Goal: Task Accomplishment & Management: Complete application form

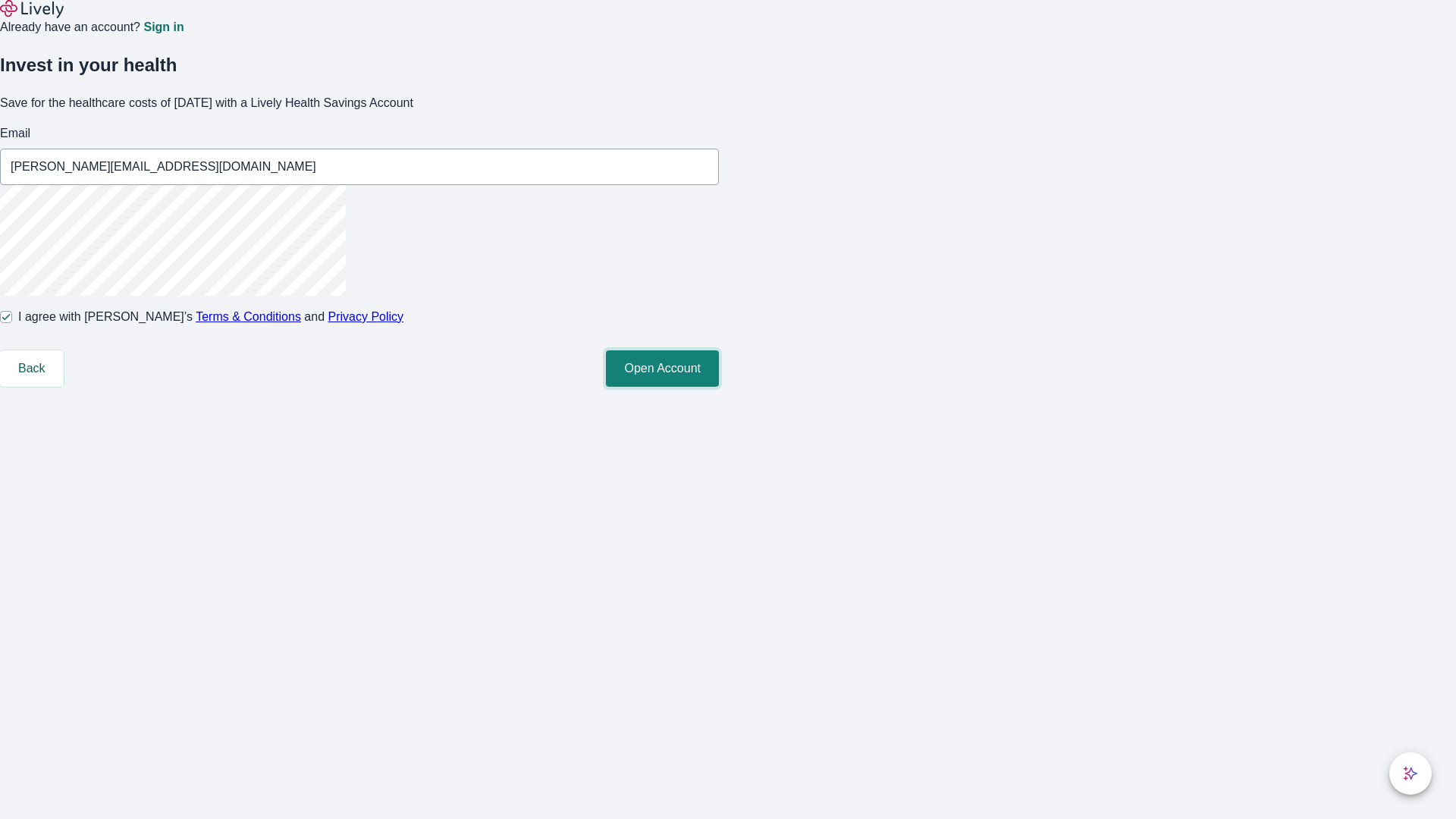
click at [719, 386] on button "Open Account" at bounding box center [662, 368] width 113 height 36
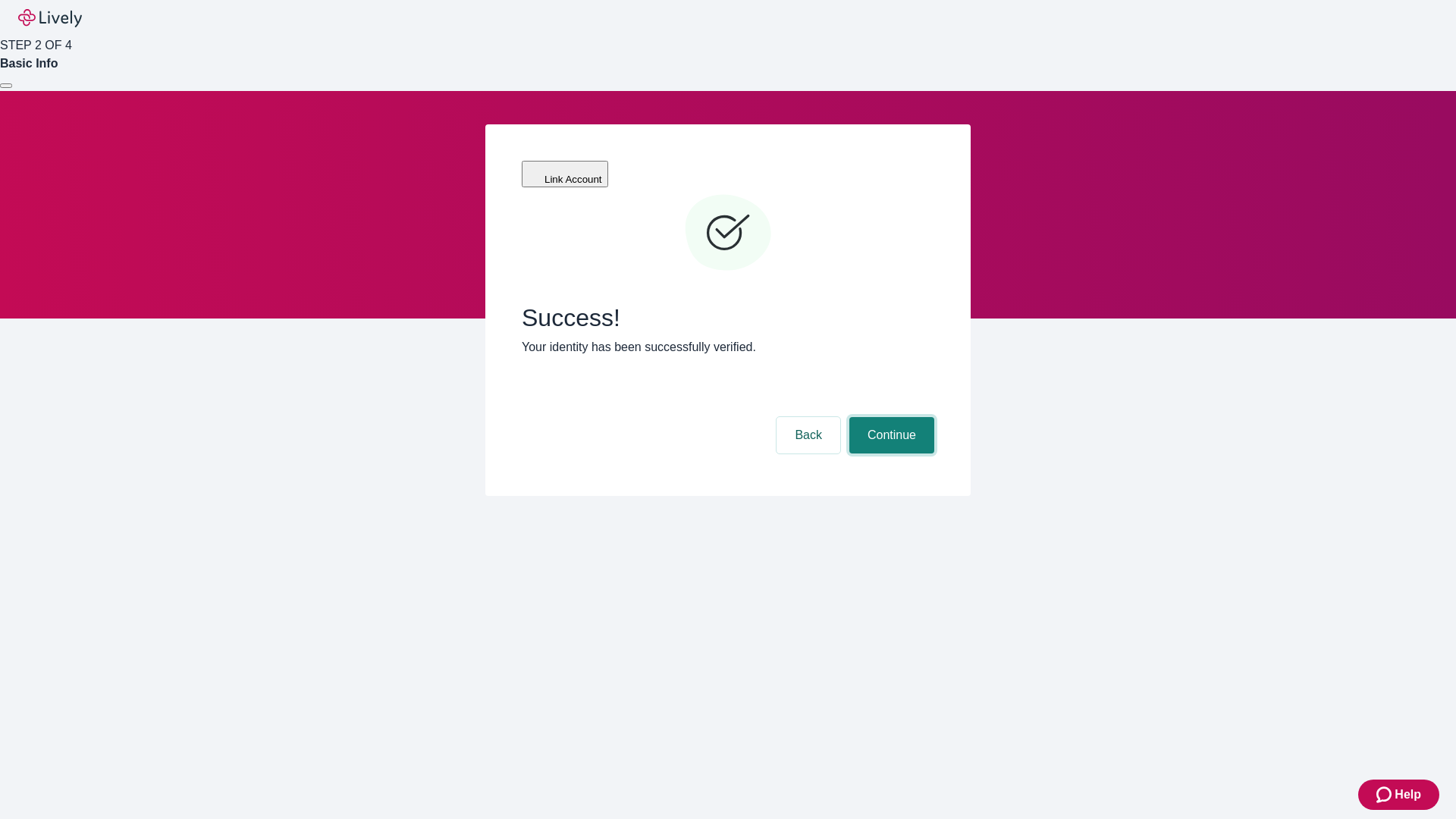
click at [890, 417] on button "Continue" at bounding box center [892, 435] width 85 height 36
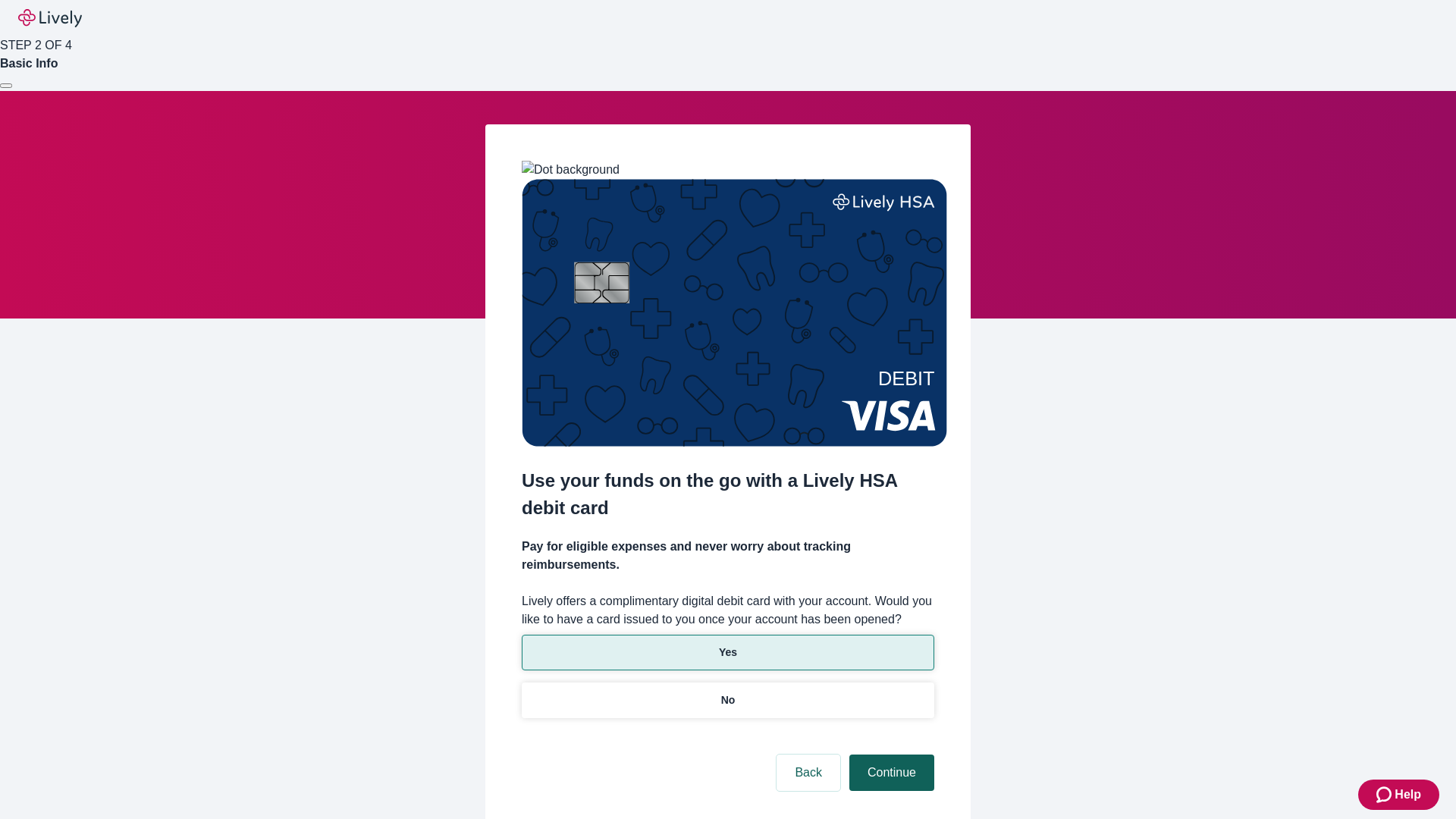
click at [727, 644] on p "Yes" at bounding box center [728, 652] width 18 height 16
click at [890, 754] on button "Continue" at bounding box center [892, 772] width 85 height 36
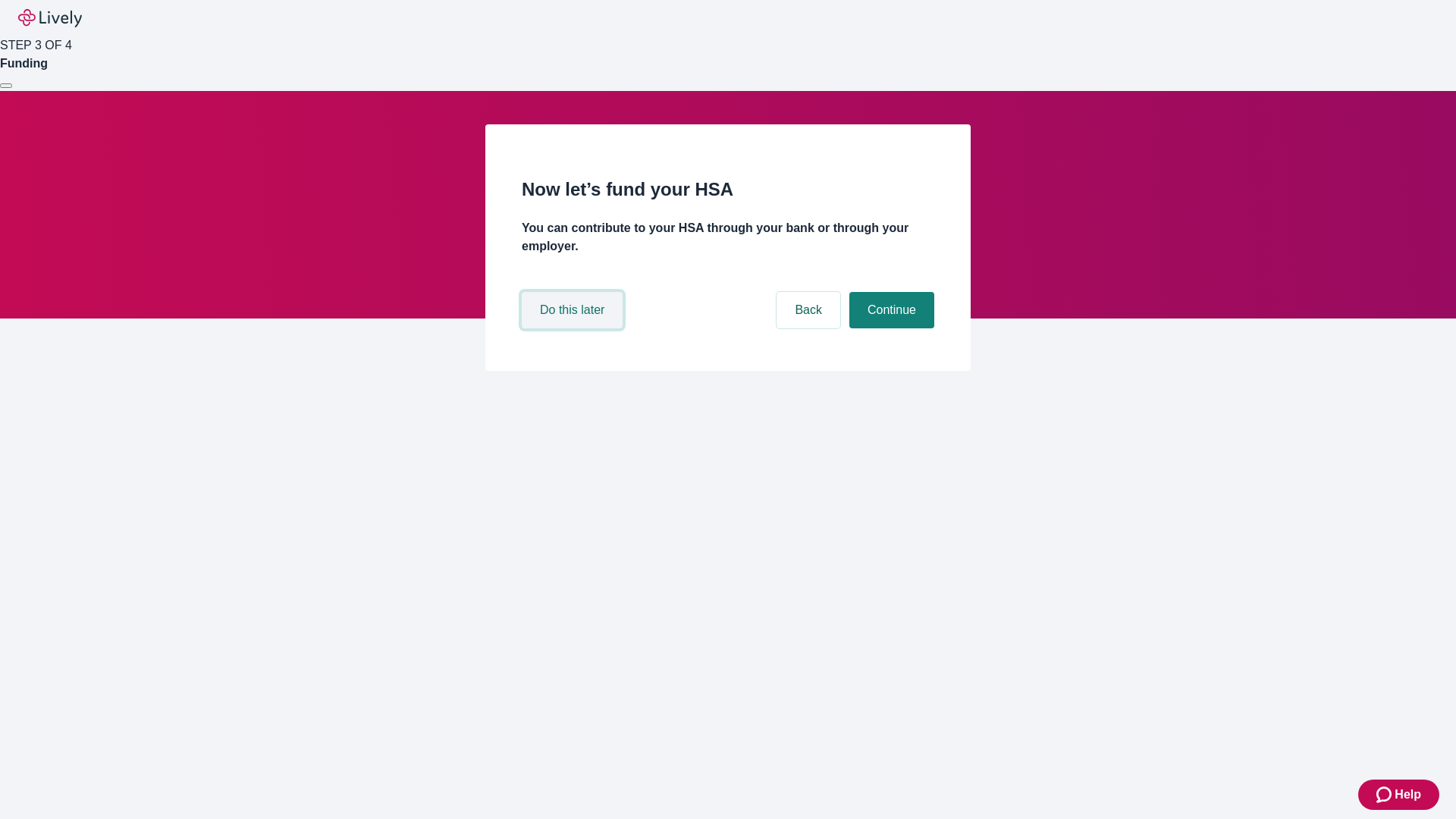
click at [574, 328] on button "Do this later" at bounding box center [572, 310] width 101 height 36
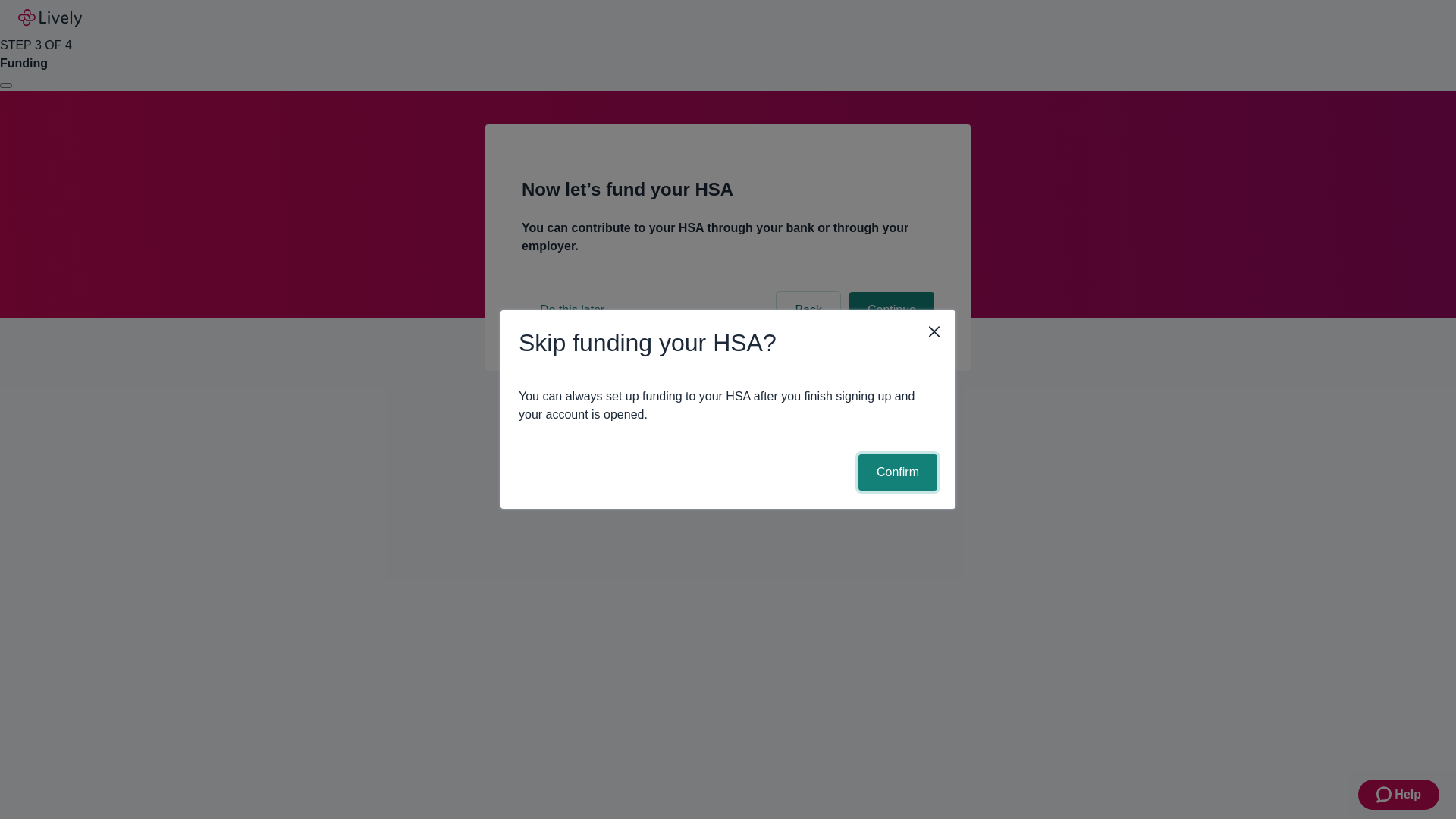
click at [895, 473] on button "Confirm" at bounding box center [897, 472] width 79 height 36
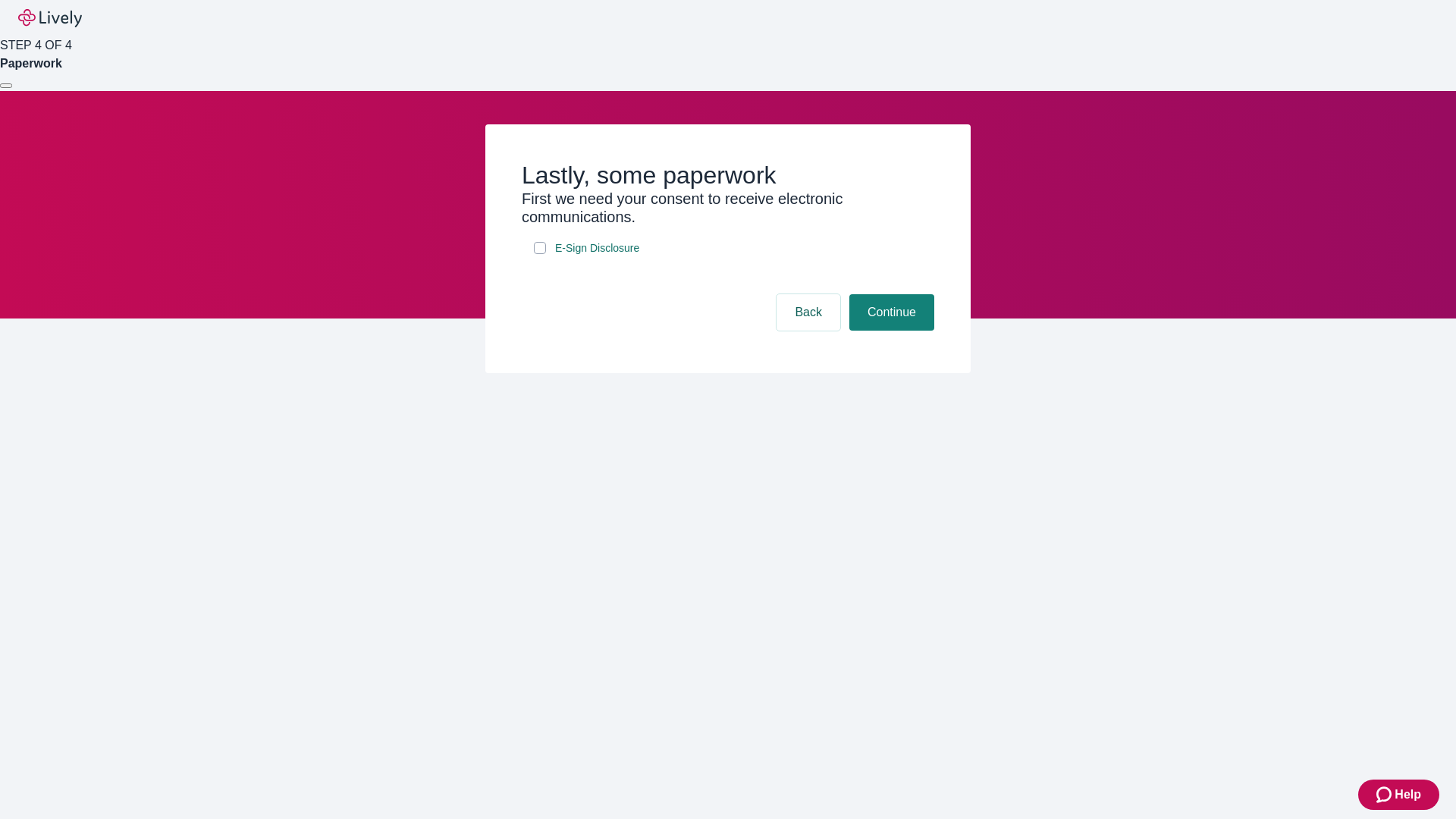
click at [540, 254] on input "E-Sign Disclosure" at bounding box center [540, 247] width 12 height 12
checkbox input "true"
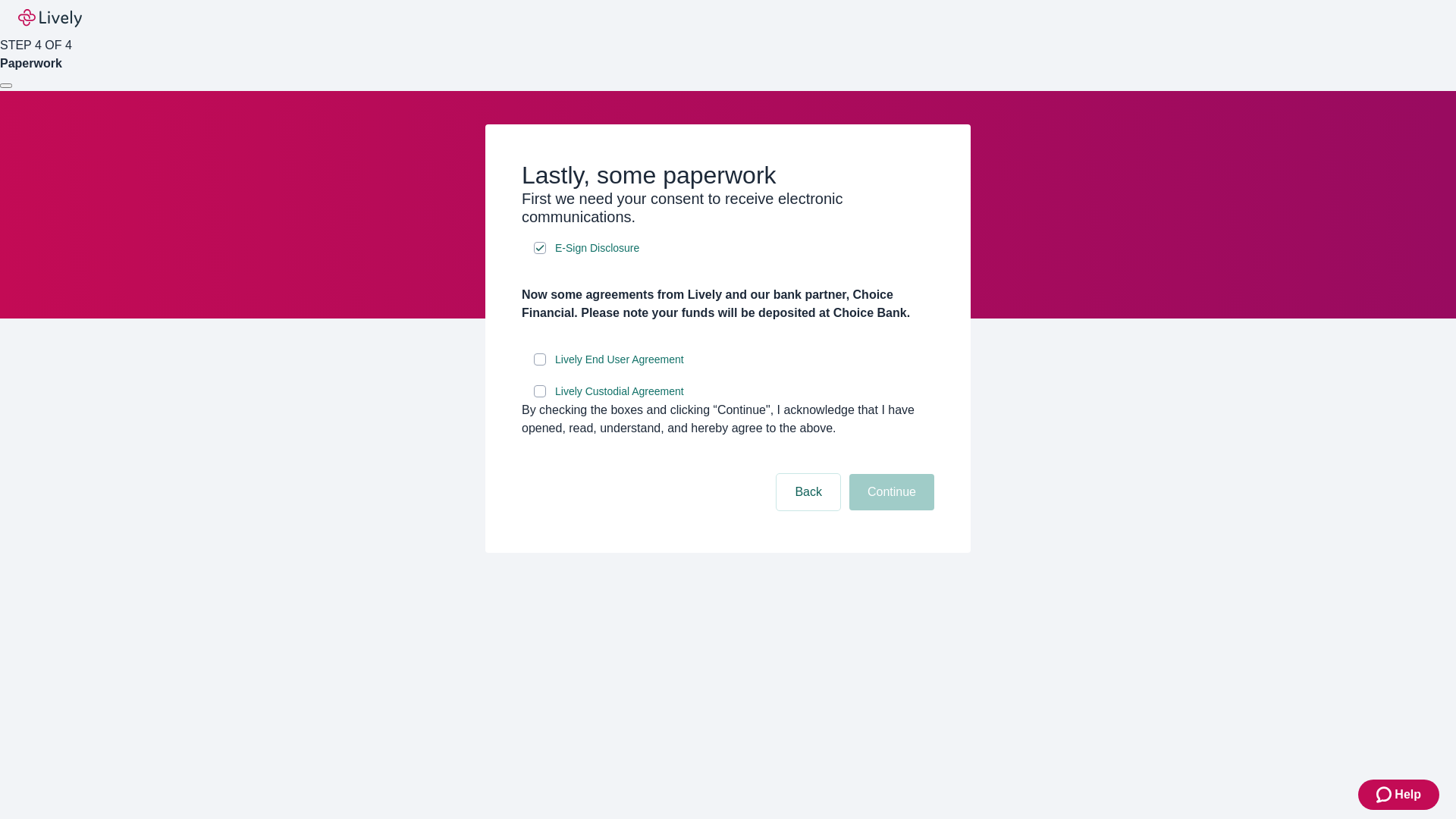
click at [540, 365] on input "Lively End User Agreement" at bounding box center [540, 359] width 12 height 12
checkbox input "true"
click at [540, 398] on input "Lively Custodial Agreement" at bounding box center [540, 391] width 12 height 12
checkbox input "true"
click at [890, 510] on button "Continue" at bounding box center [892, 492] width 85 height 36
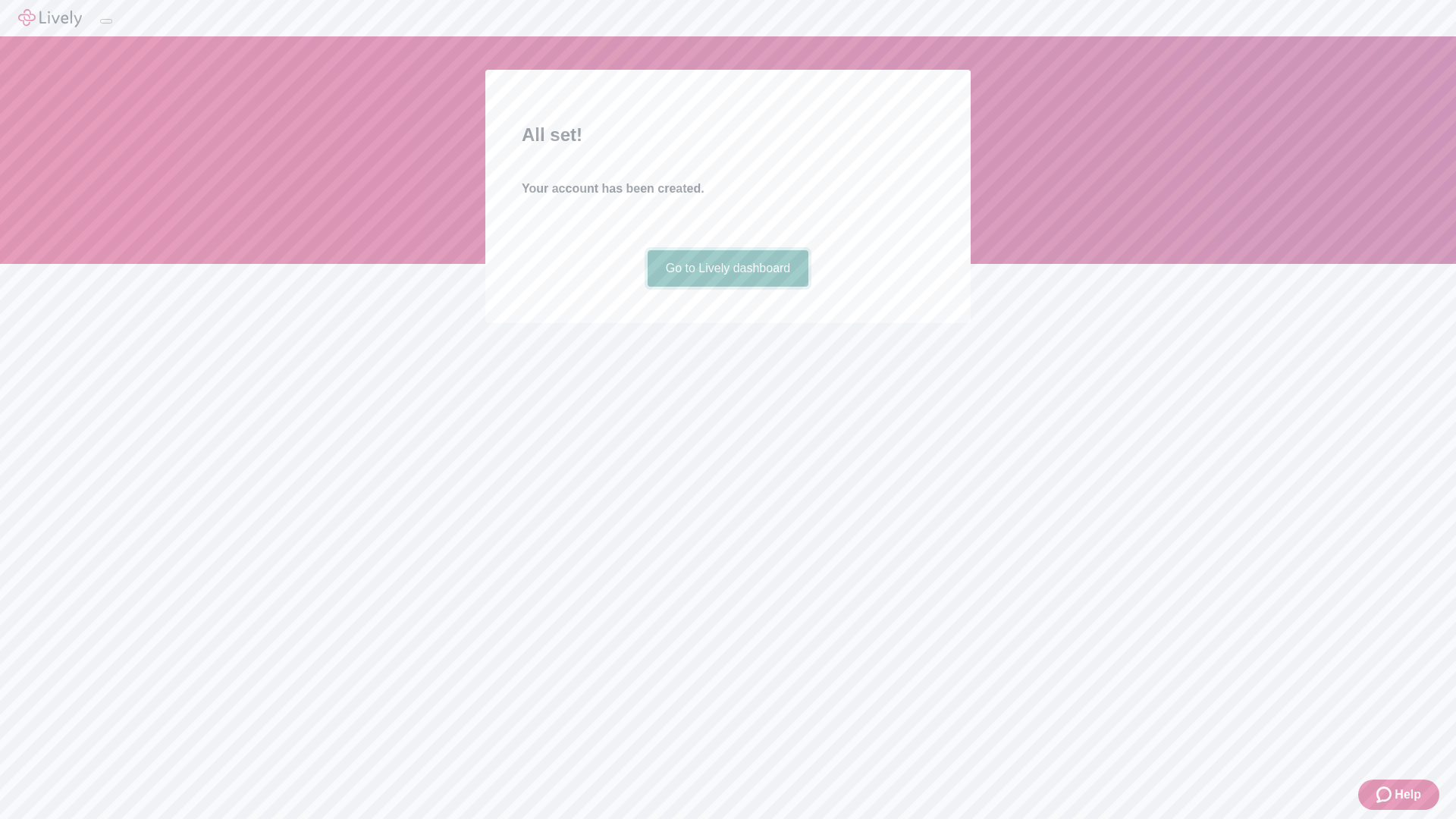
click at [727, 286] on link "Go to Lively dashboard" at bounding box center [729, 268] width 162 height 36
